Goal: Information Seeking & Learning: Compare options

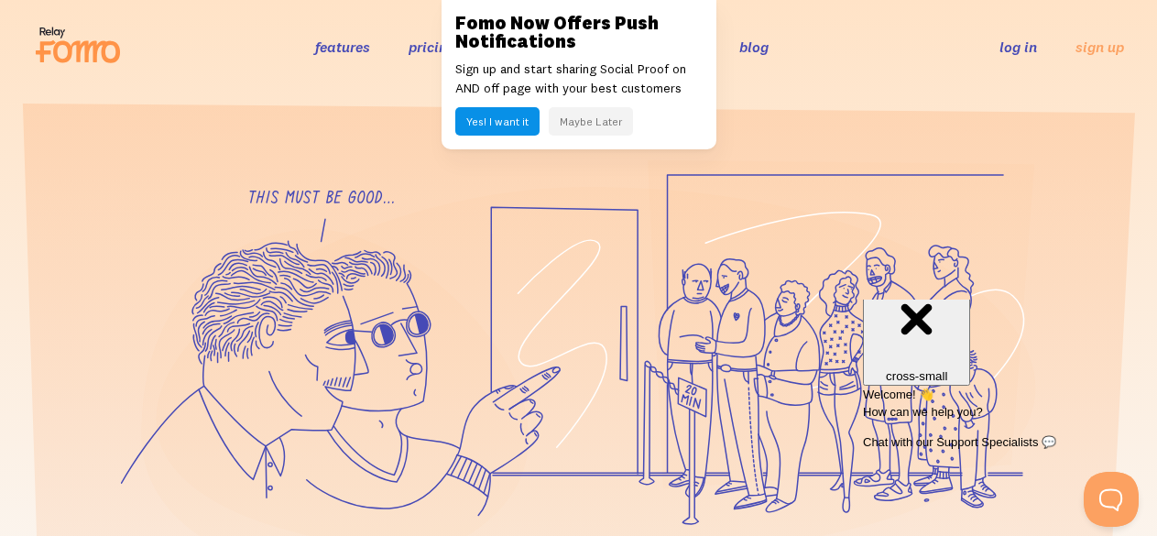
scroll to position [38, 0]
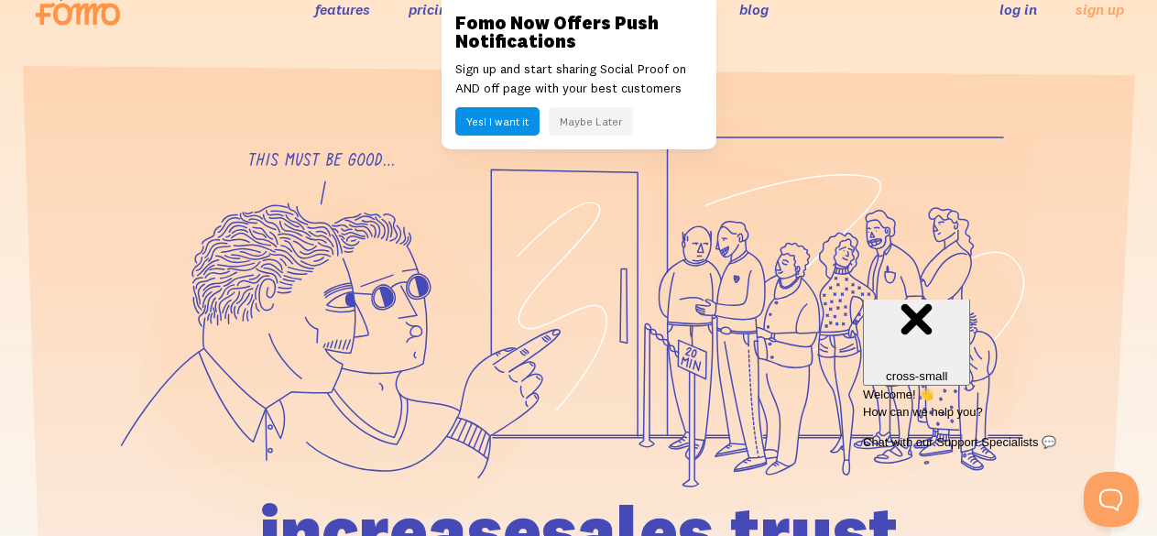
click at [331, 6] on link "features" at bounding box center [342, 9] width 55 height 18
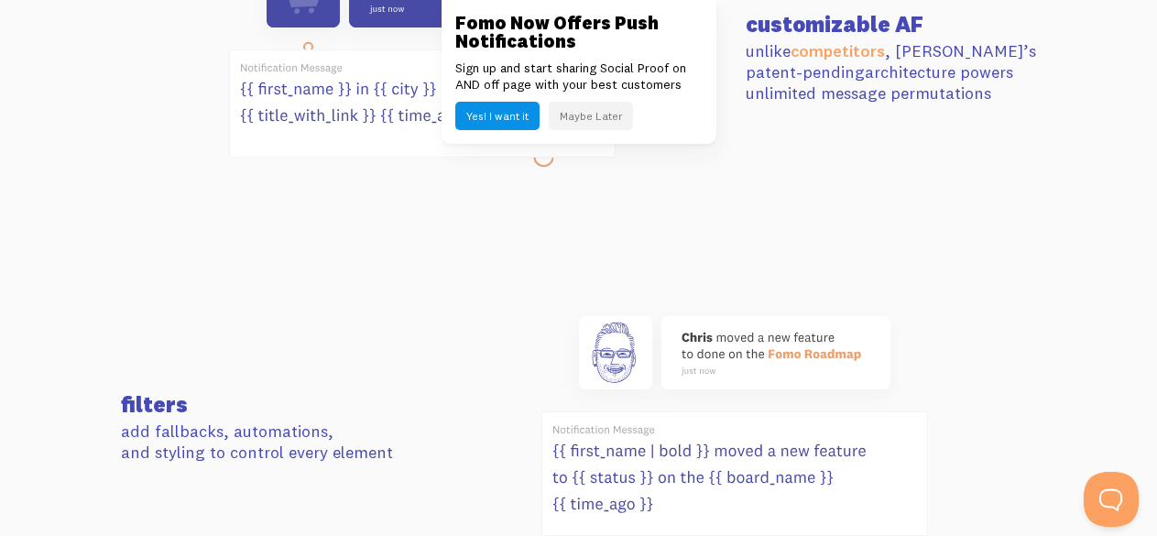
scroll to position [933, 0]
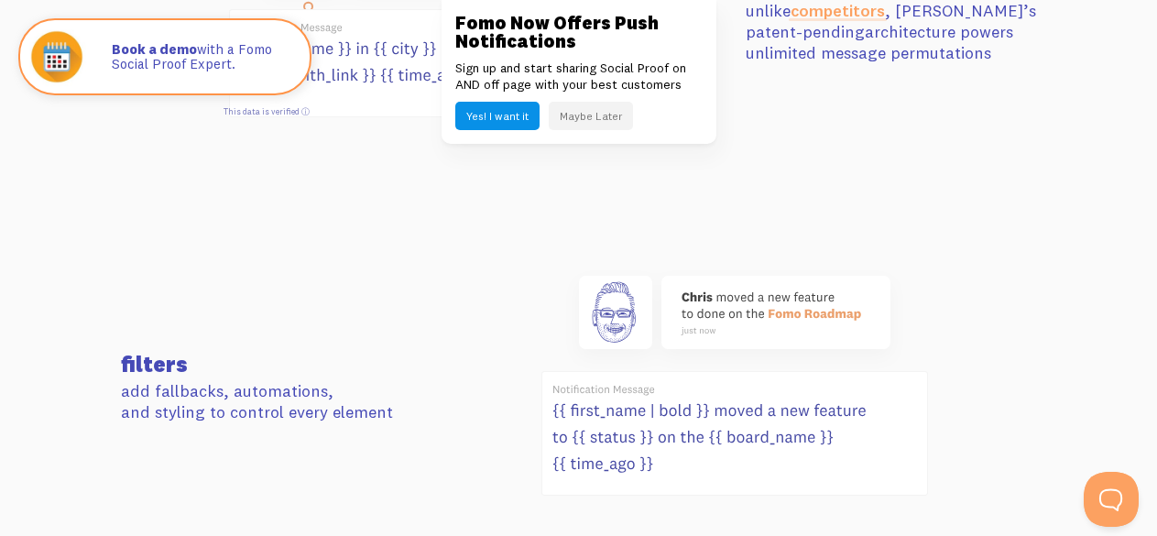
click at [824, 3] on link "competitors" at bounding box center [838, 10] width 94 height 21
